Goal: Transaction & Acquisition: Book appointment/travel/reservation

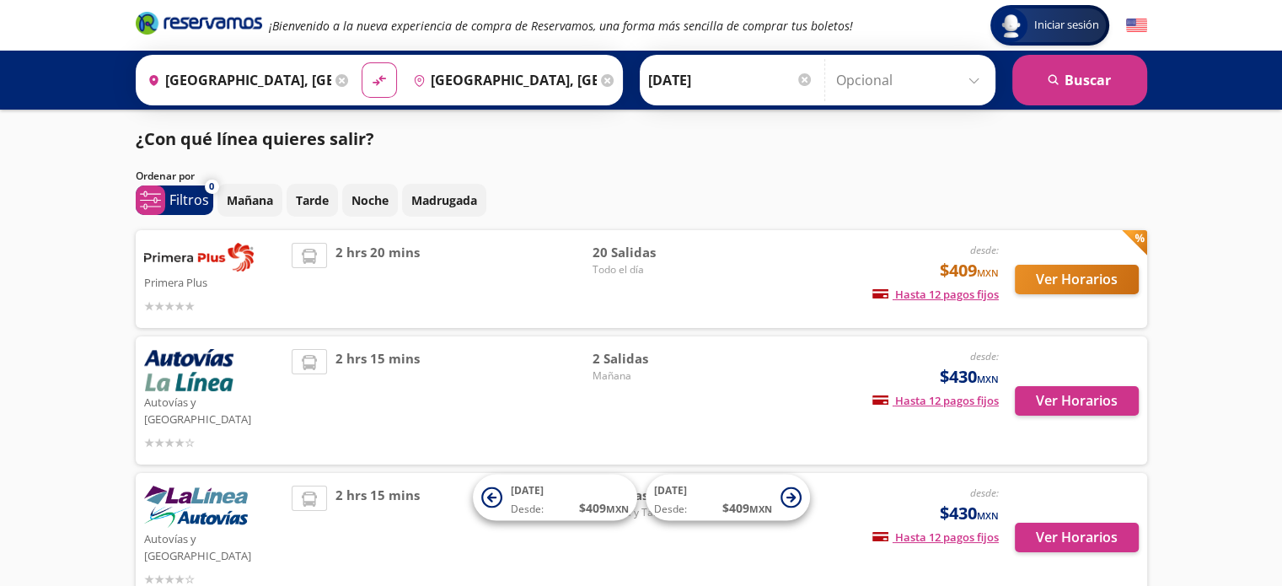
click at [747, 305] on div "desde: $409 MXN Hasta 12 pagos fijos Pagos fijos en compras mayores a $30 MXN, …" at bounding box center [858, 279] width 279 height 72
click at [1099, 282] on button "Ver Horarios" at bounding box center [1077, 280] width 124 height 30
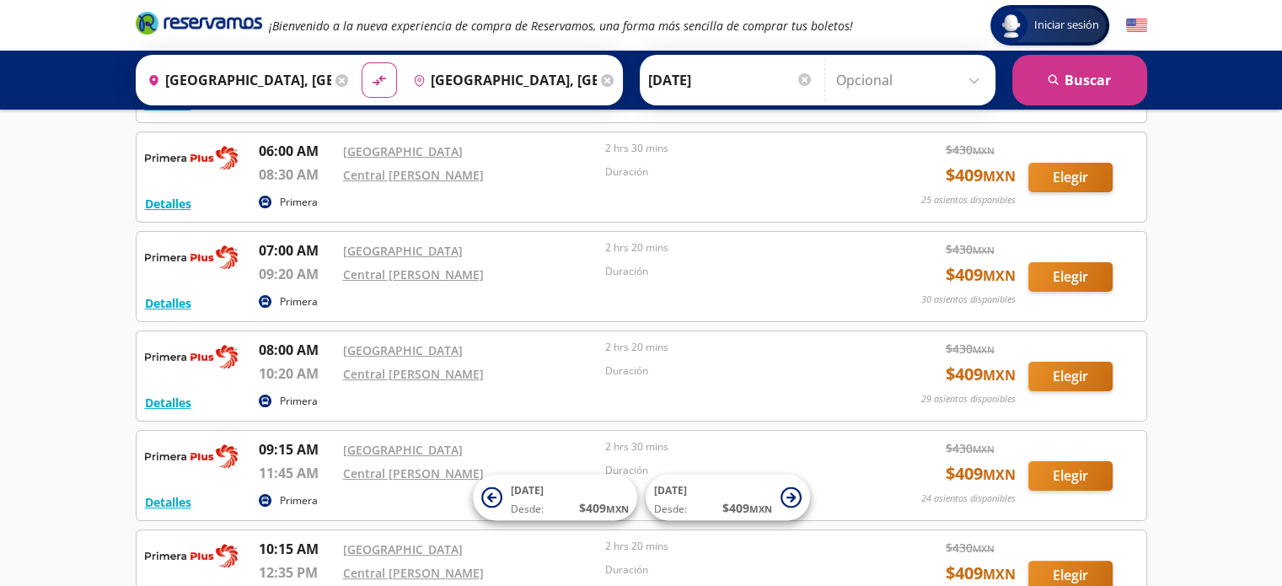
scroll to position [278, 0]
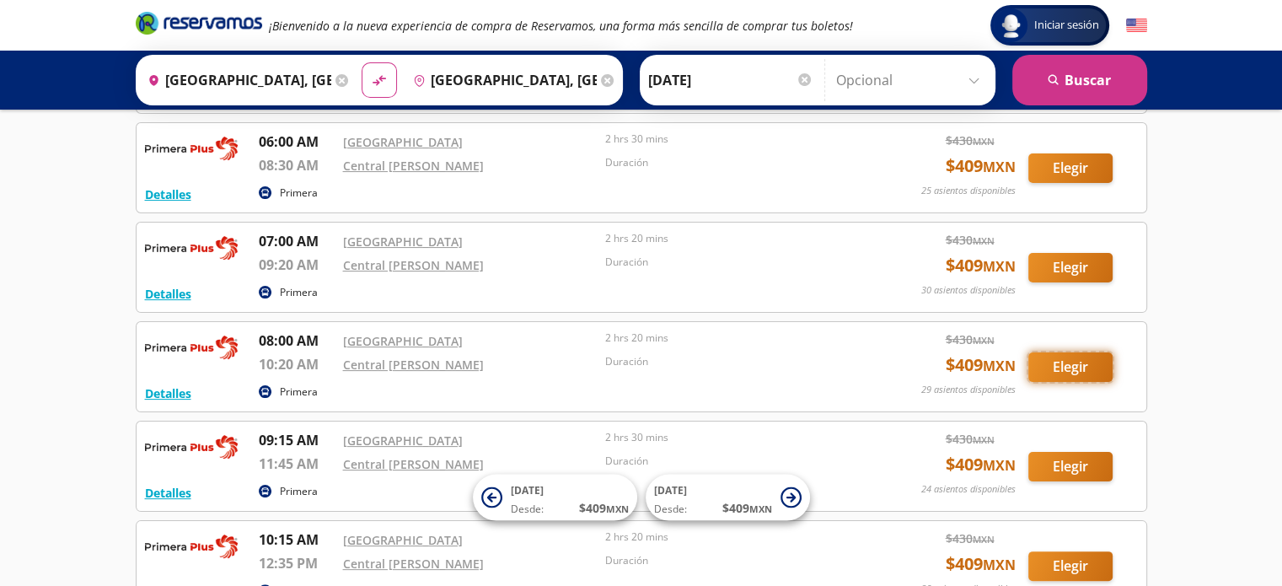
click at [1062, 372] on button "Elegir" at bounding box center [1070, 367] width 84 height 30
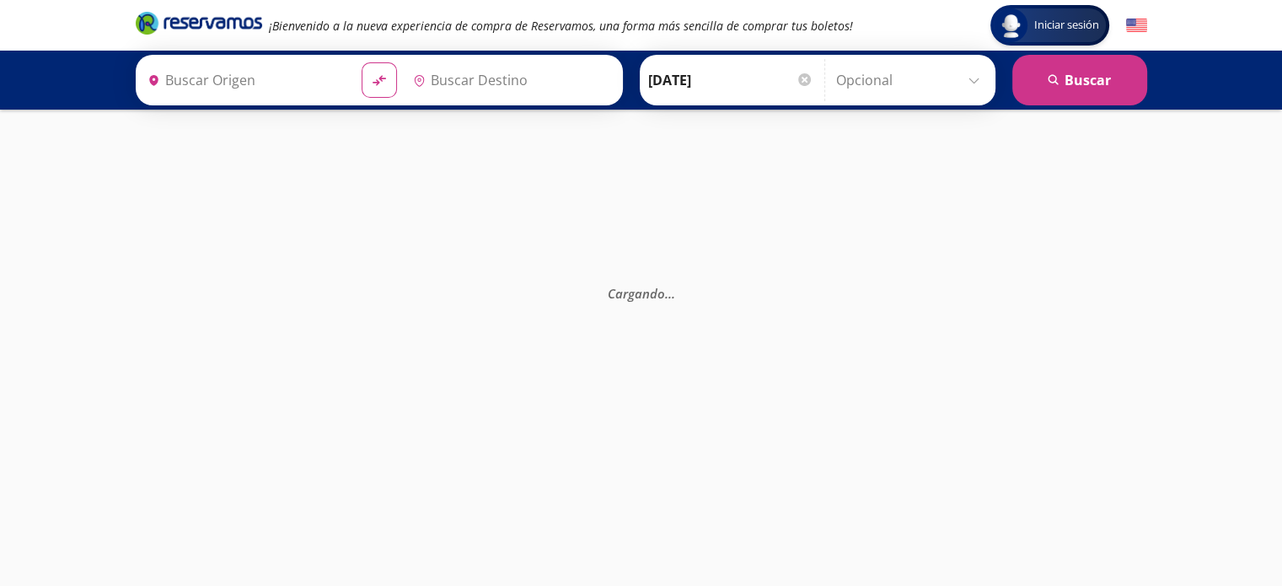
type input "[GEOGRAPHIC_DATA], [GEOGRAPHIC_DATA]"
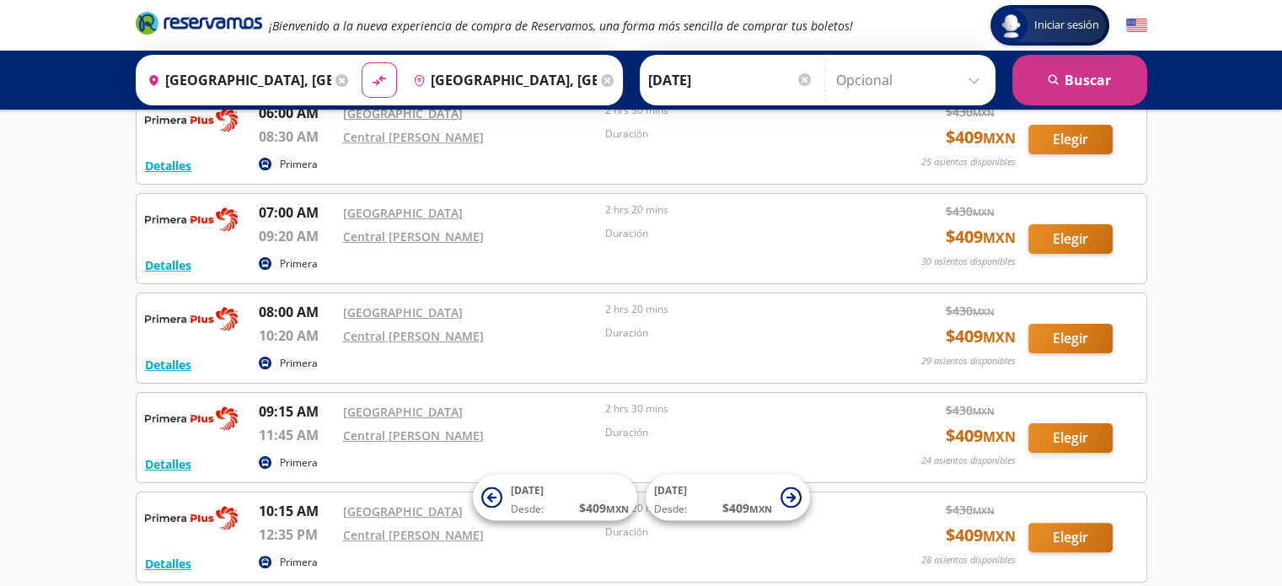
scroll to position [320, 0]
